Goal: Check status

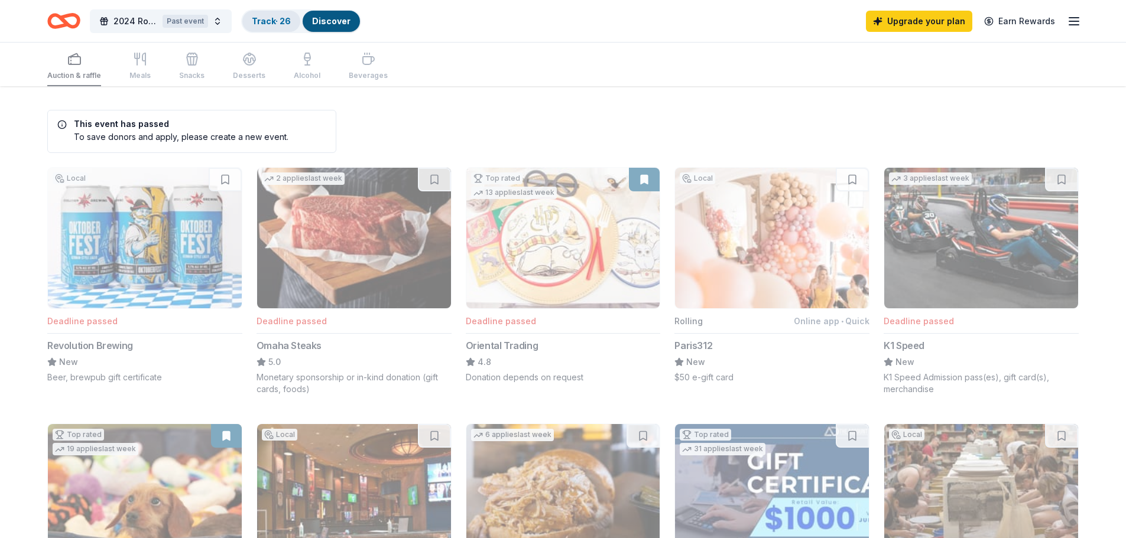
click at [271, 23] on link "Track · 26" at bounding box center [271, 21] width 39 height 10
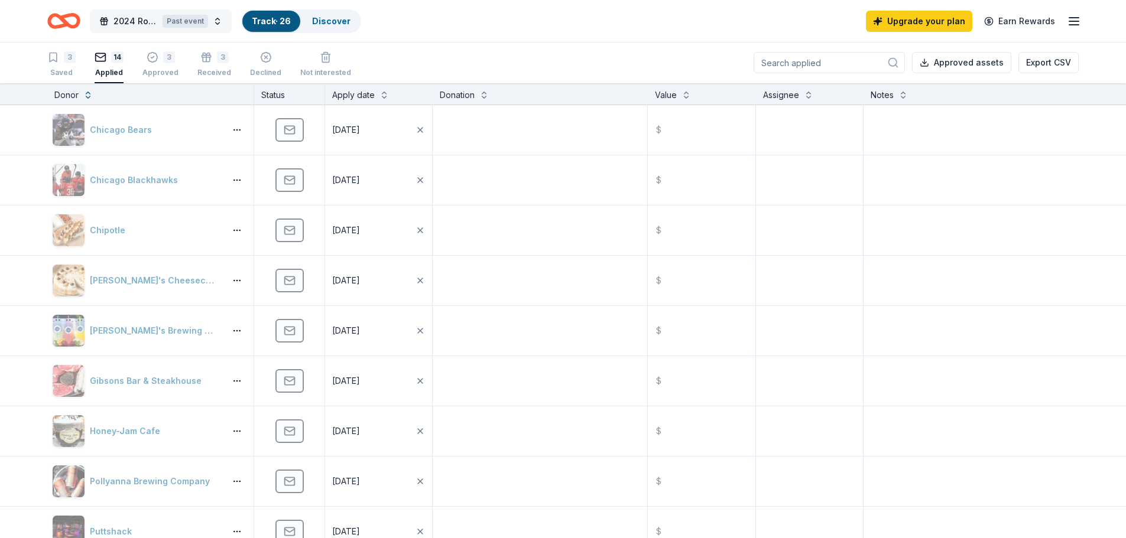
click at [145, 19] on span "2024 Rockin' the Cause for Guitars for Vets" at bounding box center [135, 21] width 44 height 14
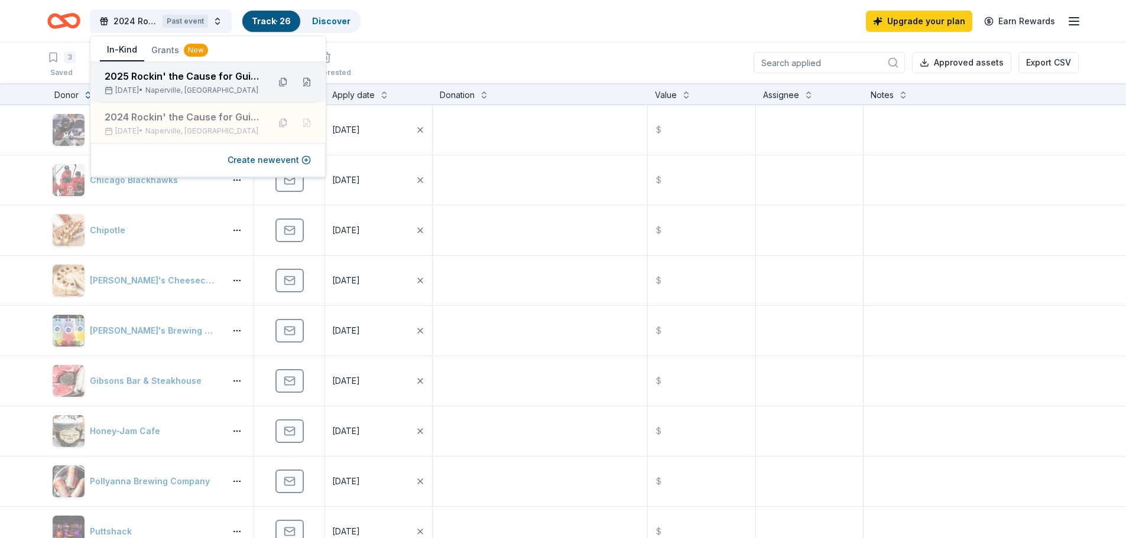
click at [154, 66] on div "2025 Rockin' the Cause for Guitars for Vets [DATE] • [GEOGRAPHIC_DATA], [GEOGRA…" at bounding box center [207, 82] width 235 height 40
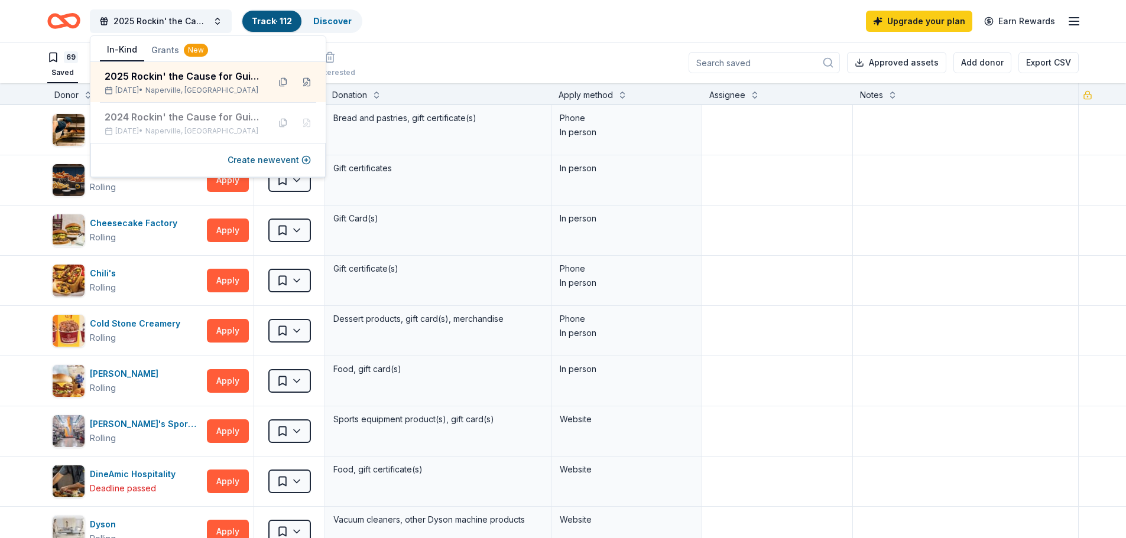
click at [492, 22] on div "2025 Rockin' the Cause for Guitars for Vets Track · 112 Discover Upgrade your p…" at bounding box center [562, 21] width 1031 height 28
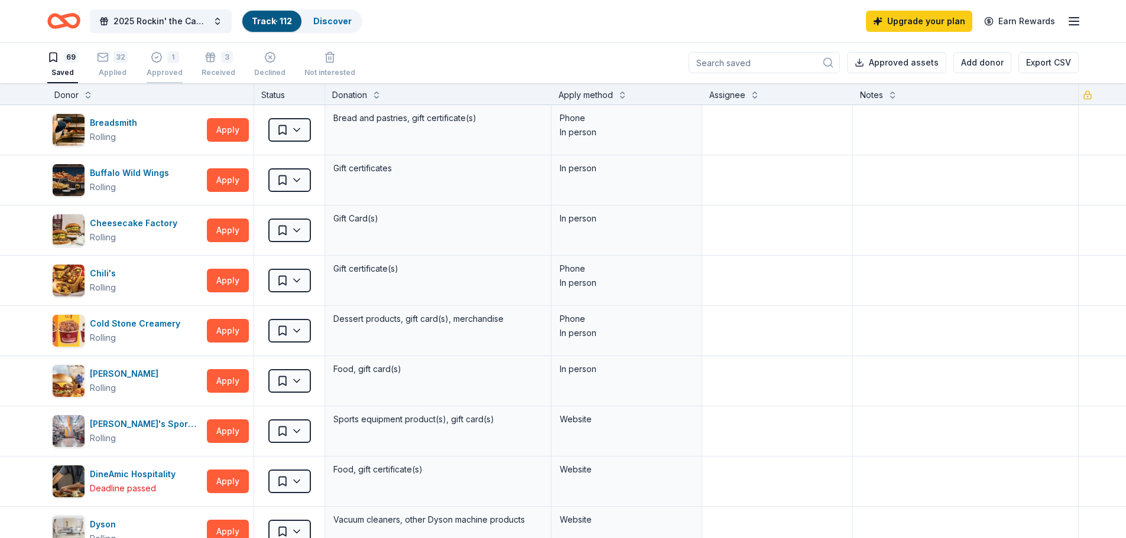
click at [167, 63] on div "1" at bounding box center [173, 57] width 12 height 12
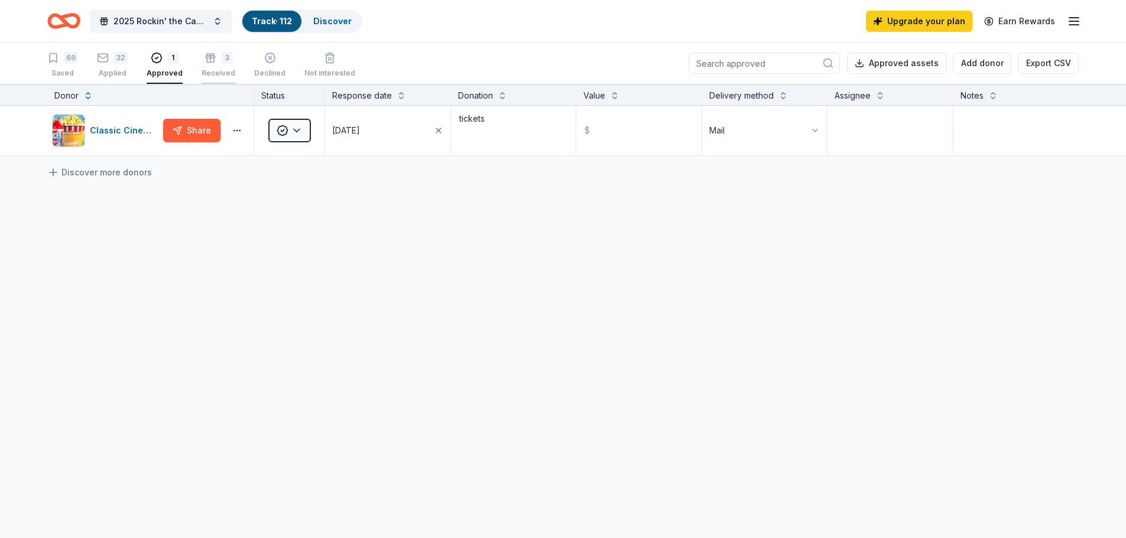
click at [215, 70] on div "Received" at bounding box center [219, 73] width 34 height 9
